Goal: Task Accomplishment & Management: Complete application form

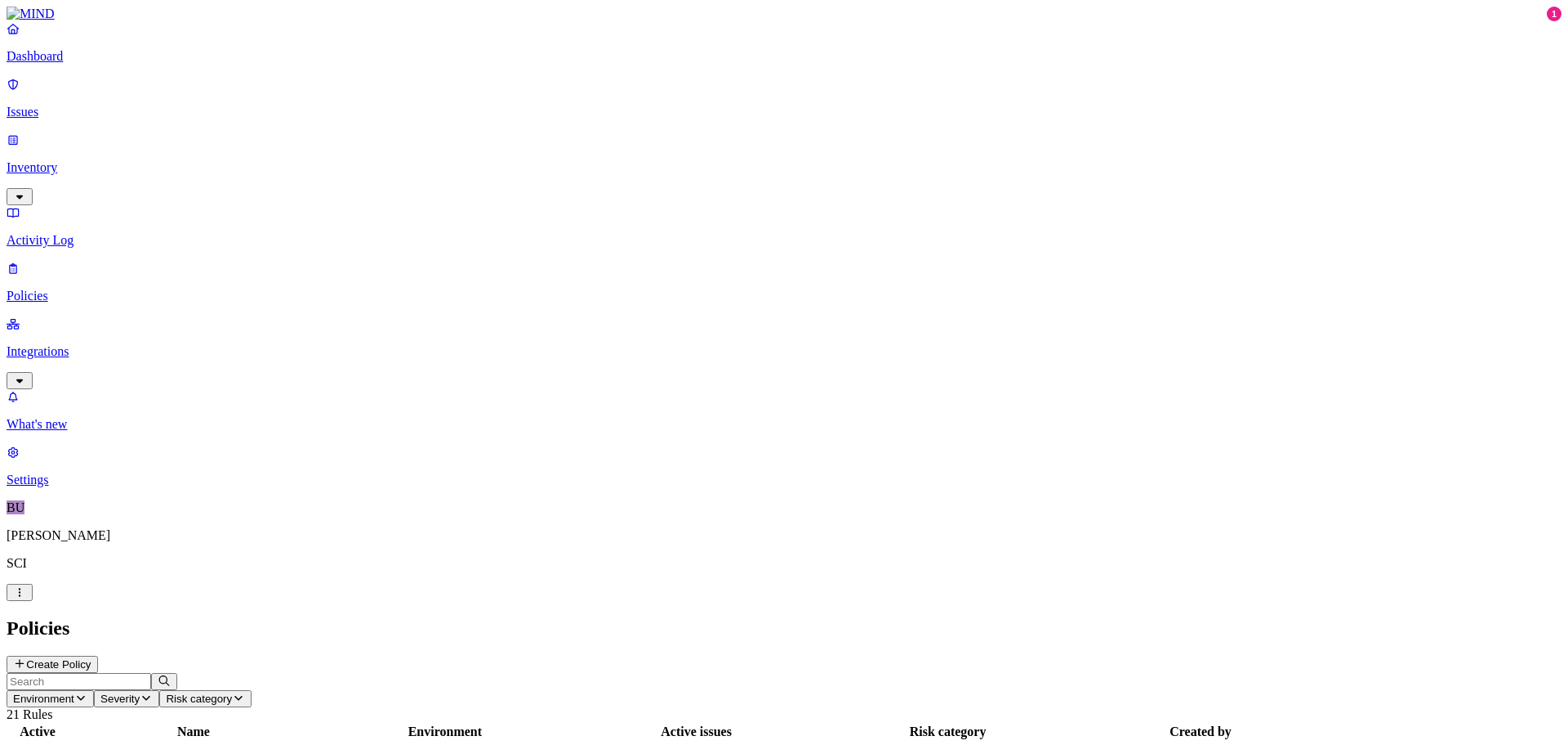
click at [98, 655] on button "Create Policy" at bounding box center [52, 663] width 92 height 17
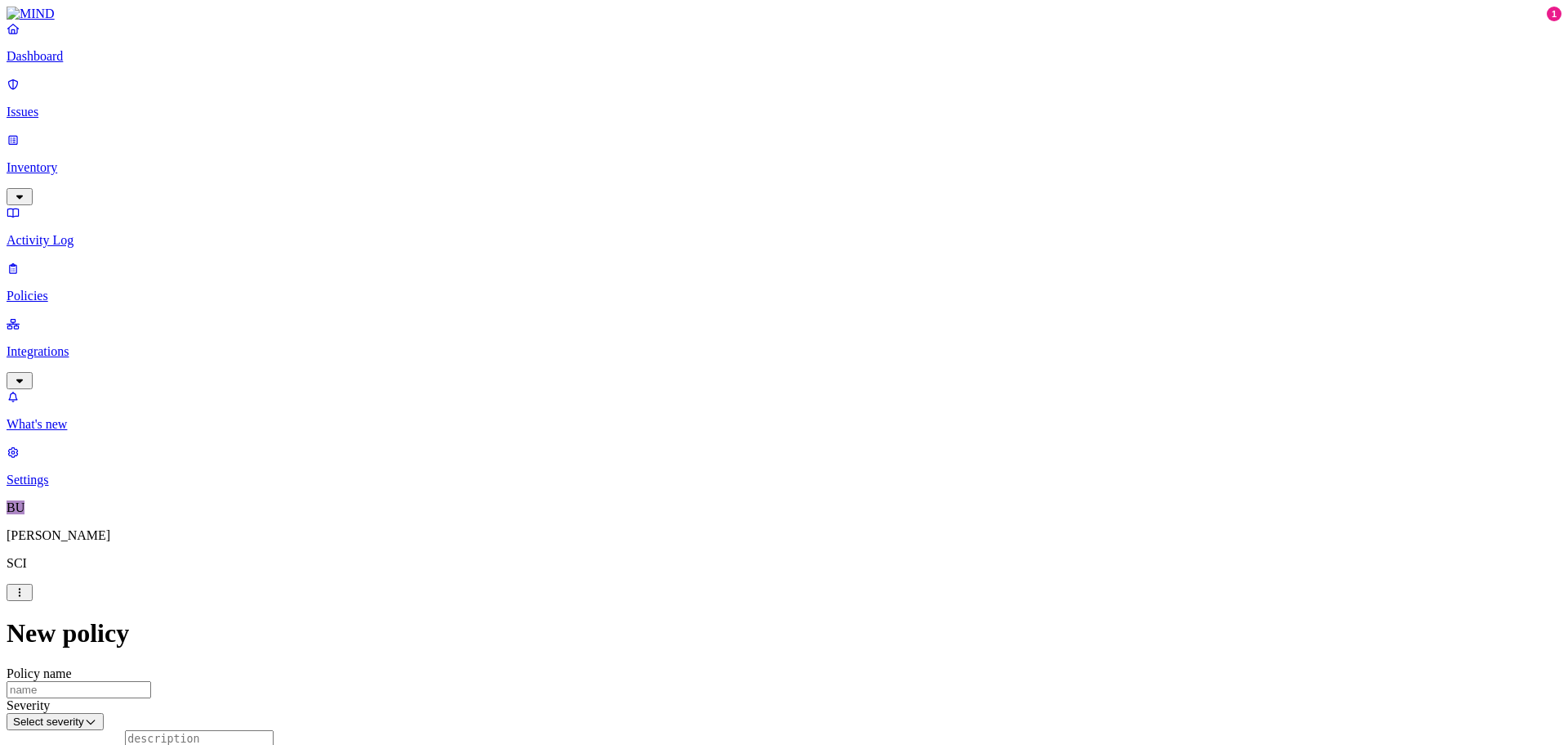
scroll to position [489, 0]
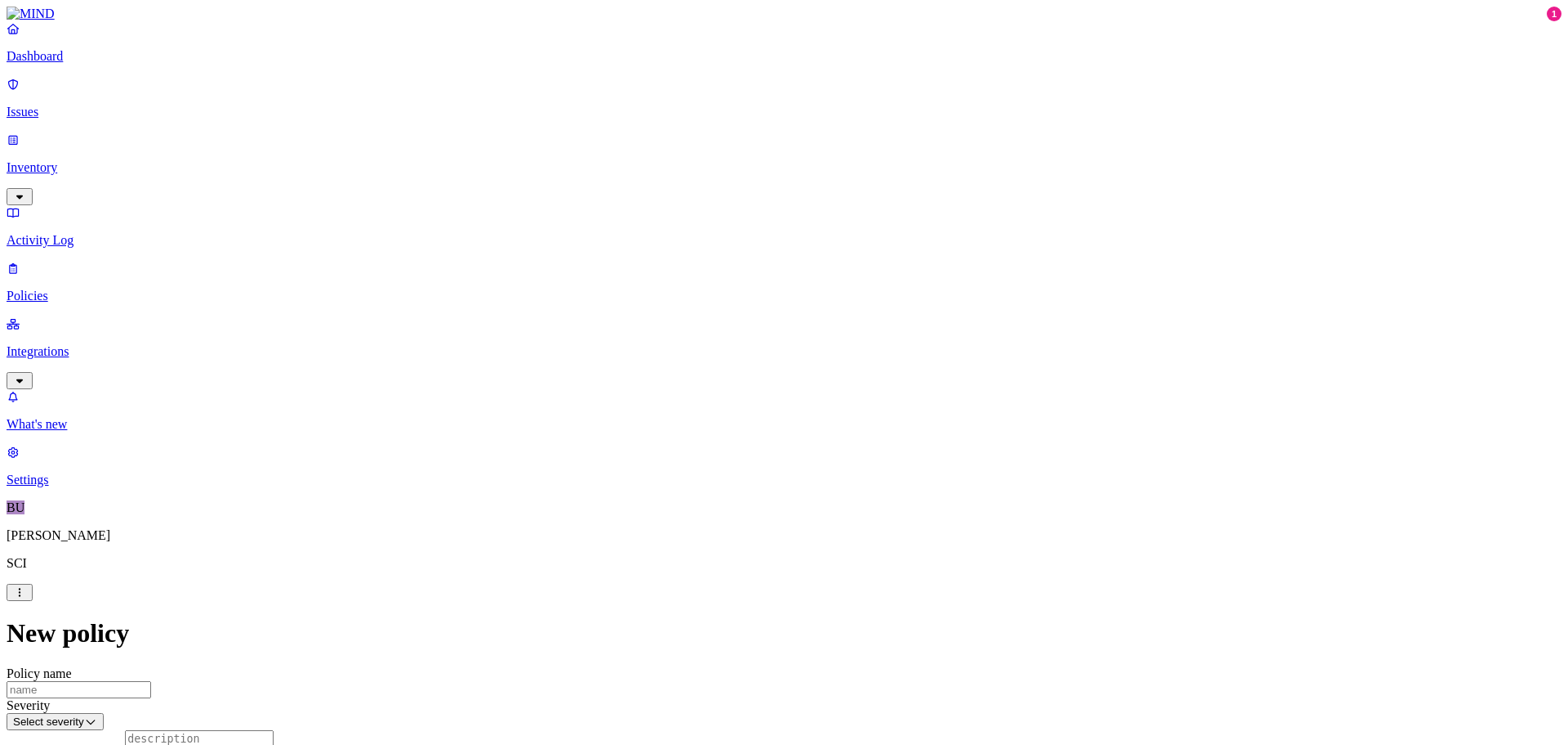
scroll to position [165, 0]
click at [727, 575] on label "Classification" at bounding box center [697, 568] width 71 height 14
click at [675, 393] on button "button" at bounding box center [668, 390] width 13 height 5
click at [675, 420] on button "button" at bounding box center [668, 416] width 13 height 5
